Goal: Information Seeking & Learning: Learn about a topic

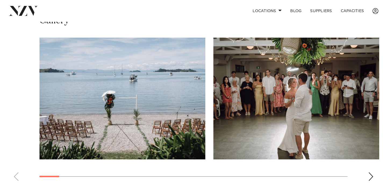
scroll to position [363, 0]
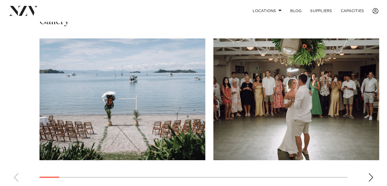
click at [371, 174] on div "Next slide" at bounding box center [371, 177] width 5 height 9
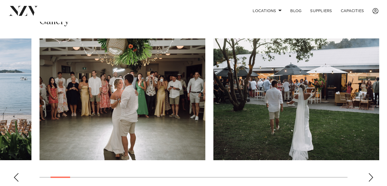
click at [371, 174] on div "Next slide" at bounding box center [371, 177] width 5 height 9
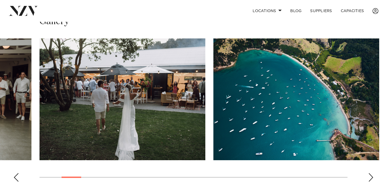
click at [149, 121] on img "3 / 28" at bounding box center [123, 99] width 166 height 122
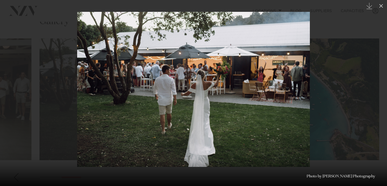
click at [47, 107] on div at bounding box center [193, 93] width 387 height 186
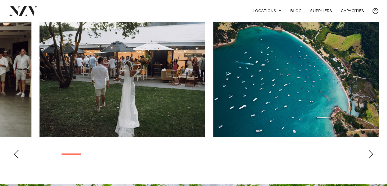
scroll to position [380, 0]
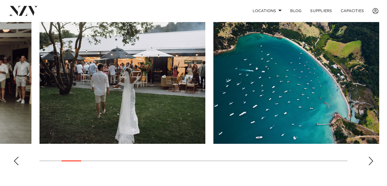
click at [370, 161] on div "Next slide" at bounding box center [371, 161] width 5 height 9
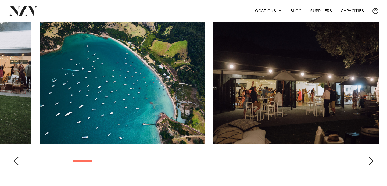
click at [370, 161] on div "Next slide" at bounding box center [371, 161] width 5 height 9
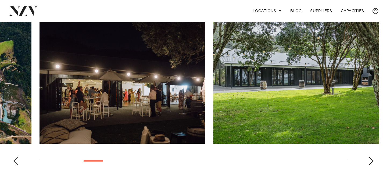
click at [370, 161] on div "Next slide" at bounding box center [371, 161] width 5 height 9
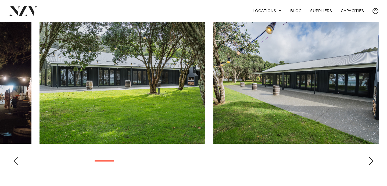
click at [370, 161] on div "Next slide" at bounding box center [371, 161] width 5 height 9
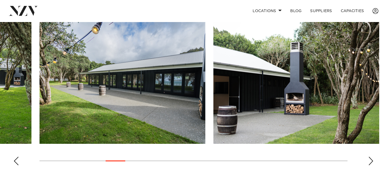
click at [370, 161] on div "Next slide" at bounding box center [371, 161] width 5 height 9
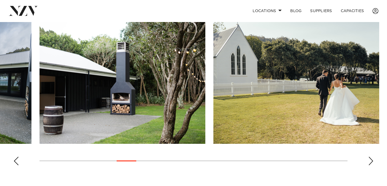
click at [370, 161] on div "Next slide" at bounding box center [371, 161] width 5 height 9
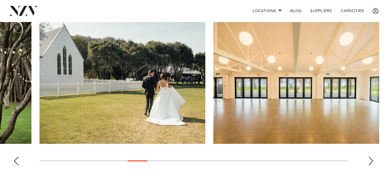
click at [370, 161] on div "Next slide" at bounding box center [371, 161] width 5 height 9
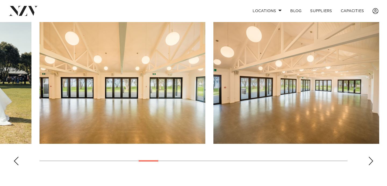
click at [370, 161] on div "Next slide" at bounding box center [371, 161] width 5 height 9
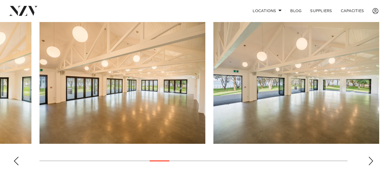
click at [370, 161] on div "Next slide" at bounding box center [371, 161] width 5 height 9
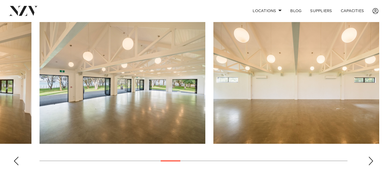
click at [370, 161] on div "Next slide" at bounding box center [371, 161] width 5 height 9
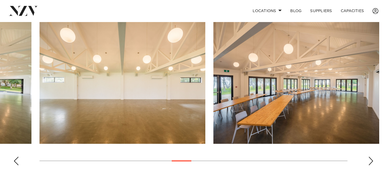
click at [370, 161] on div "Next slide" at bounding box center [371, 161] width 5 height 9
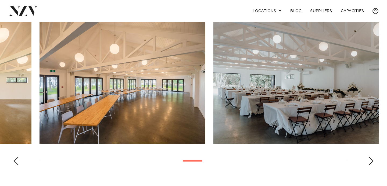
click at [370, 161] on div "Next slide" at bounding box center [371, 161] width 5 height 9
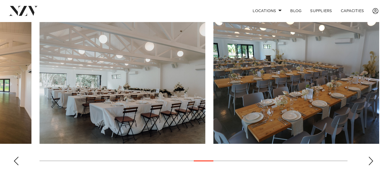
click at [370, 161] on div "Next slide" at bounding box center [371, 161] width 5 height 9
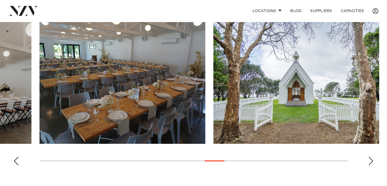
click at [370, 161] on div "Next slide" at bounding box center [371, 161] width 5 height 9
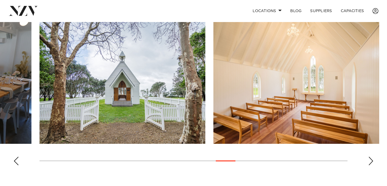
click at [370, 161] on div "Next slide" at bounding box center [371, 161] width 5 height 9
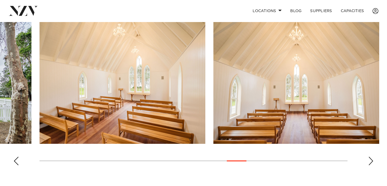
click at [370, 161] on div "Next slide" at bounding box center [371, 161] width 5 height 9
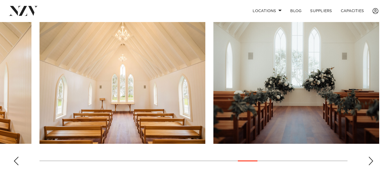
click at [370, 161] on div "Next slide" at bounding box center [371, 161] width 5 height 9
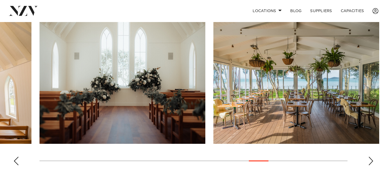
click at [370, 161] on div "Next slide" at bounding box center [371, 161] width 5 height 9
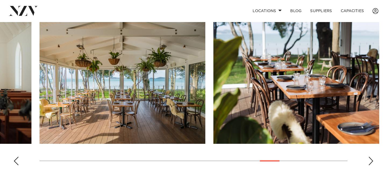
click at [370, 161] on div "Next slide" at bounding box center [371, 161] width 5 height 9
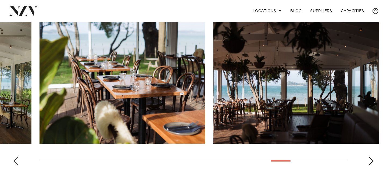
click at [370, 161] on div "Next slide" at bounding box center [371, 161] width 5 height 9
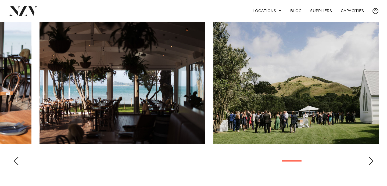
click at [370, 161] on div "Next slide" at bounding box center [371, 161] width 5 height 9
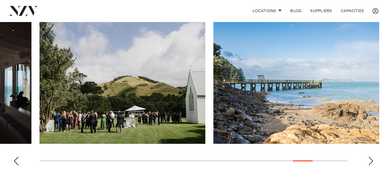
click at [370, 161] on div "Next slide" at bounding box center [371, 161] width 5 height 9
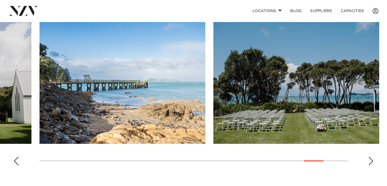
click at [370, 161] on div "Next slide" at bounding box center [371, 161] width 5 height 9
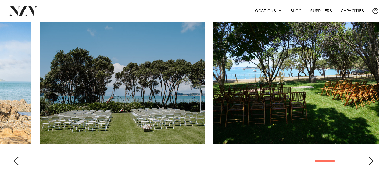
click at [370, 161] on div "Next slide" at bounding box center [371, 161] width 5 height 9
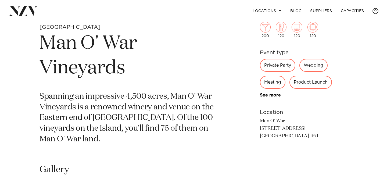
scroll to position [187, 0]
